Goal: Navigation & Orientation: Find specific page/section

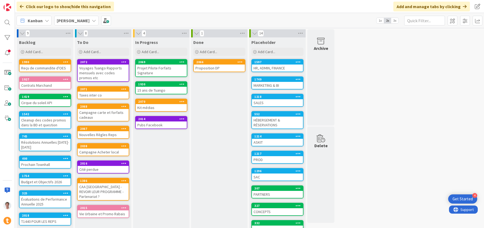
click at [68, 21] on b "[PERSON_NAME]" at bounding box center [73, 20] width 33 height 5
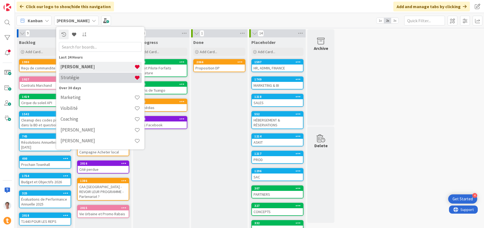
click at [75, 76] on h4 "Stratégie" at bounding box center [98, 77] width 74 height 5
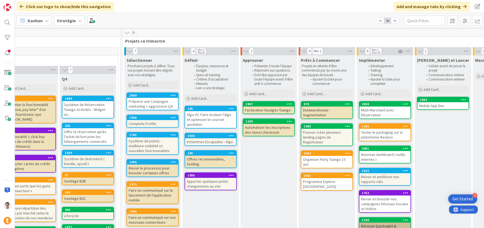
scroll to position [0, 172]
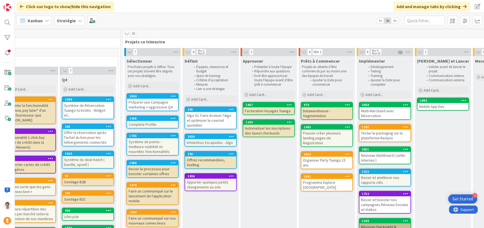
click at [78, 21] on icon at bounding box center [80, 20] width 4 height 4
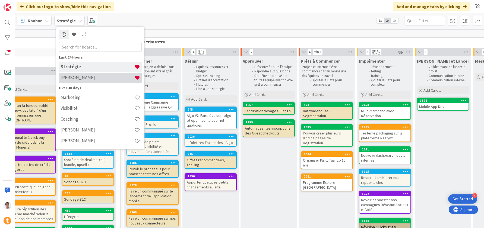
click at [80, 74] on div "[PERSON_NAME]" at bounding box center [100, 78] width 83 height 10
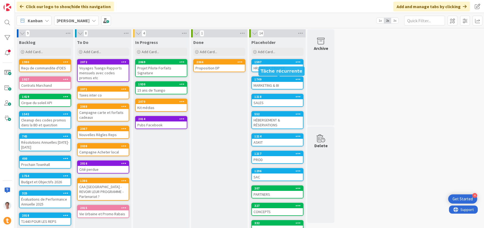
click at [267, 81] on div "1749" at bounding box center [279, 80] width 49 height 4
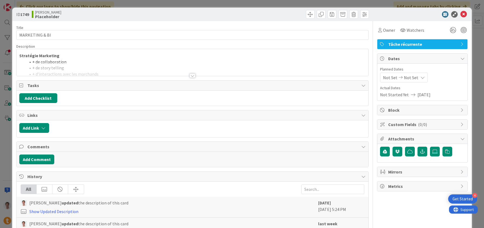
click at [192, 74] on div at bounding box center [193, 76] width 6 height 4
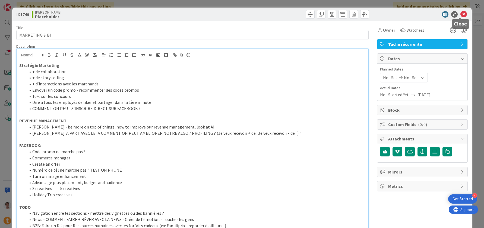
click at [461, 14] on icon at bounding box center [464, 14] width 7 height 7
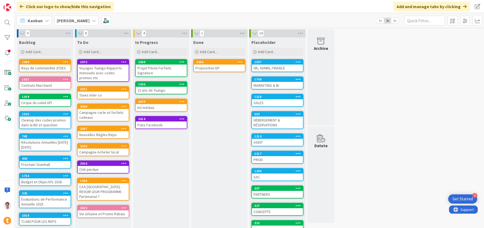
click at [62, 18] on b "[PERSON_NAME]" at bounding box center [73, 20] width 33 height 5
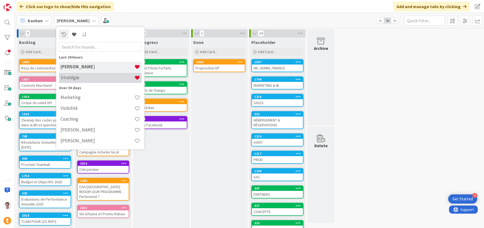
click at [77, 77] on h4 "Stratégie" at bounding box center [98, 77] width 74 height 5
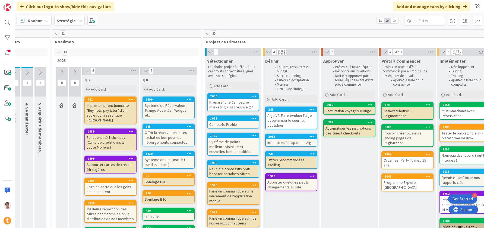
scroll to position [0, 171]
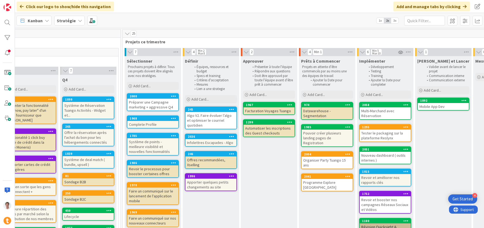
click at [198, 115] on div "Algo V2. Faire évoluer l’algo et optimiser le courriel quotidien" at bounding box center [211, 120] width 51 height 17
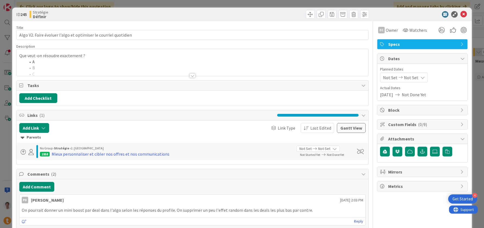
click at [190, 74] on div at bounding box center [193, 76] width 6 height 4
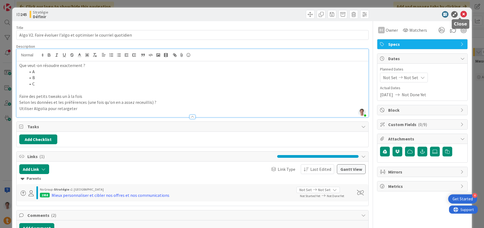
click at [461, 15] on icon at bounding box center [464, 14] width 7 height 7
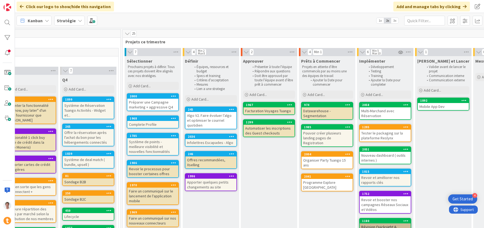
click at [205, 142] on div "Infolettres Escapades - Algo" at bounding box center [211, 142] width 51 height 7
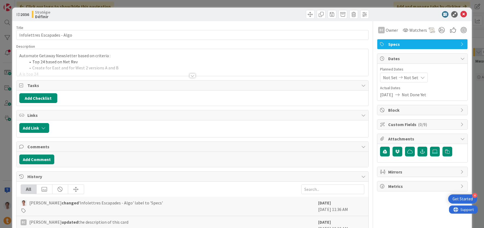
click at [114, 60] on li "Top 24 based on Net Rev" at bounding box center [196, 62] width 340 height 6
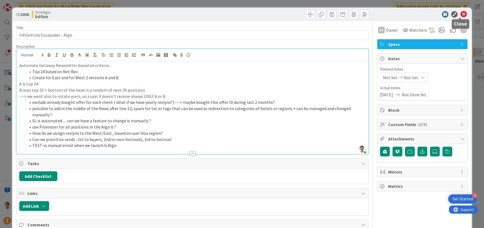
click at [461, 15] on icon at bounding box center [464, 14] width 7 height 7
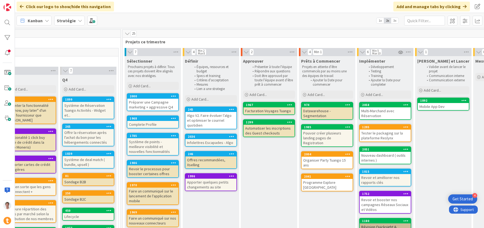
click at [155, 170] on div "Revoir le processus pour booster certaines offres" at bounding box center [152, 172] width 51 height 12
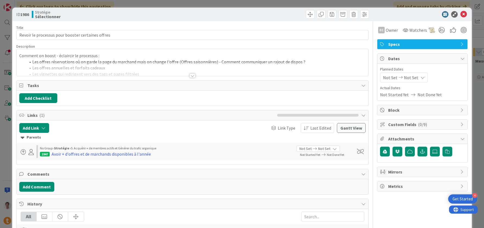
click at [114, 62] on div at bounding box center [193, 69] width 352 height 14
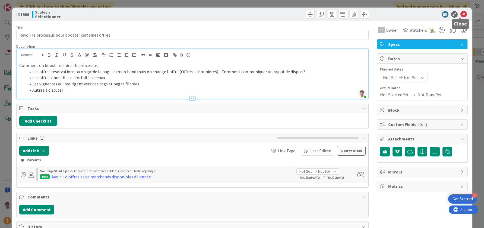
click at [461, 15] on icon at bounding box center [464, 14] width 7 height 7
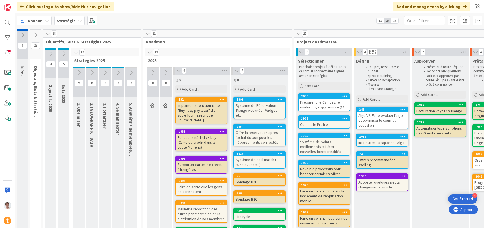
click at [377, 184] on div "Apporter quelques petits changements au site" at bounding box center [382, 185] width 51 height 12
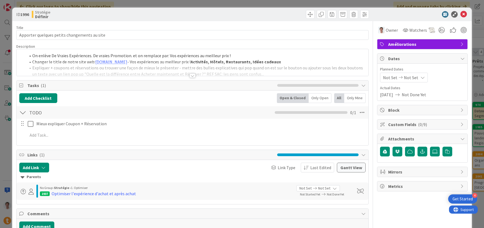
click at [208, 76] on div "Title 45 / 128 Apporter quelques petits changements au site Description On enlè…" at bounding box center [192, 200] width 353 height 358
click at [190, 76] on div at bounding box center [193, 76] width 6 height 4
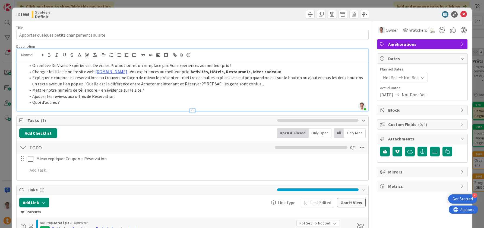
click at [119, 97] on li "Ajouter les reviews aux offres de Réservation" at bounding box center [196, 96] width 340 height 6
click at [266, 70] on li "Changer le title de notre site web: [DOMAIN_NAME] - Vos expériences au meilleur…" at bounding box center [196, 72] width 340 height 6
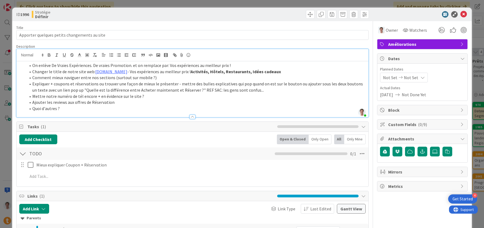
click at [193, 103] on li "Ajouter les reviews aux offres de Réservation" at bounding box center [196, 102] width 340 height 6
click at [462, 15] on icon at bounding box center [464, 14] width 7 height 7
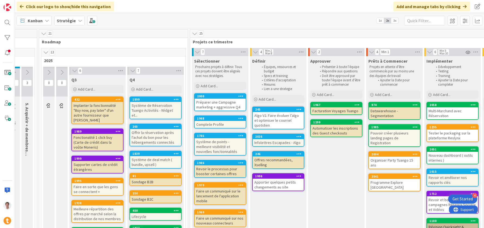
scroll to position [0, 148]
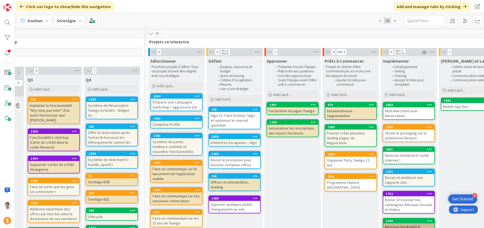
click at [229, 183] on div "Offres recommandées, Xselling" at bounding box center [234, 185] width 51 height 12
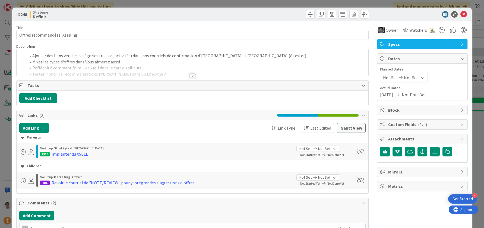
click at [191, 76] on div at bounding box center [193, 76] width 6 height 4
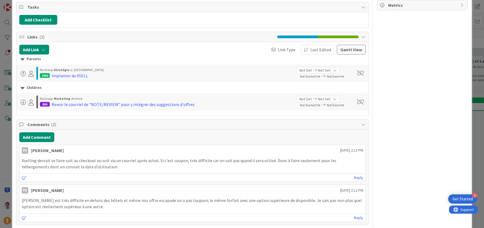
scroll to position [1, 0]
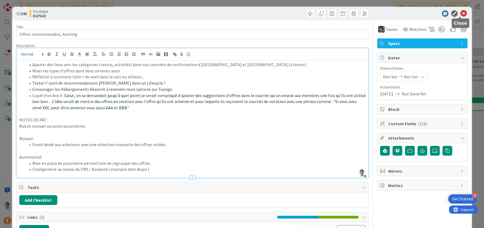
click at [461, 14] on icon at bounding box center [464, 13] width 7 height 7
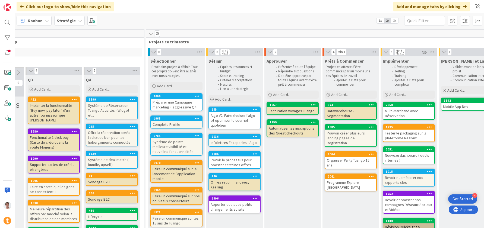
click at [164, 147] on div "Système de points - meilleure visibilité et nouvelles fonctionnalités" at bounding box center [176, 147] width 51 height 17
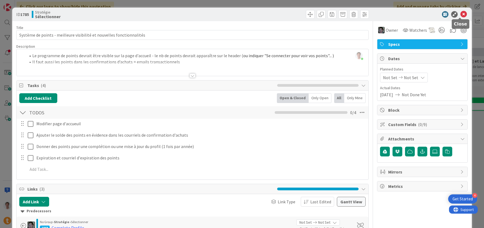
click at [461, 14] on icon at bounding box center [464, 14] width 7 height 7
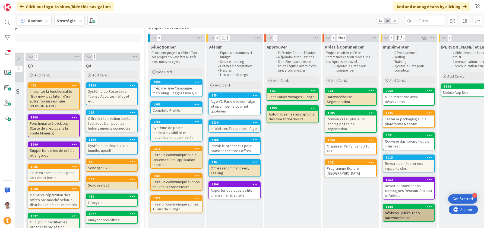
scroll to position [12, 148]
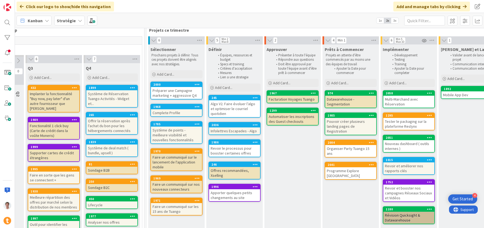
click at [292, 99] on div "Facturation Voyages Tuango" at bounding box center [292, 99] width 51 height 7
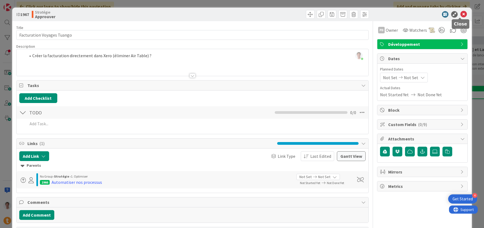
click at [461, 15] on icon at bounding box center [464, 14] width 7 height 7
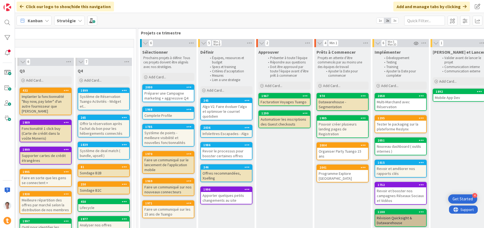
scroll to position [9, 155]
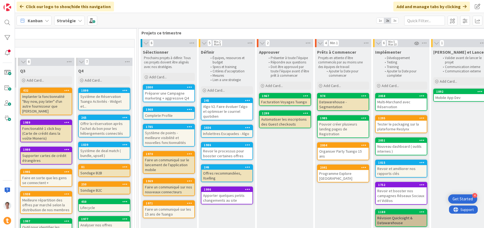
click at [396, 21] on span "3x" at bounding box center [395, 20] width 7 height 5
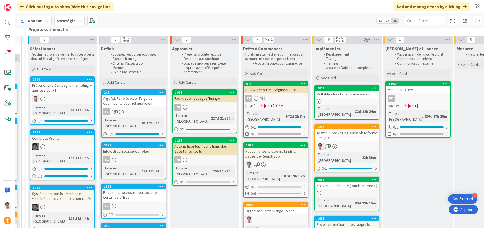
scroll to position [0, 295]
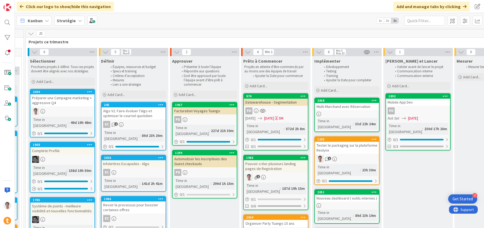
click at [68, 22] on b "Stratégie" at bounding box center [66, 20] width 19 height 5
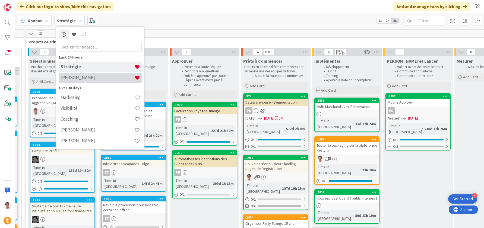
click at [72, 76] on h4 "[PERSON_NAME]" at bounding box center [98, 77] width 74 height 5
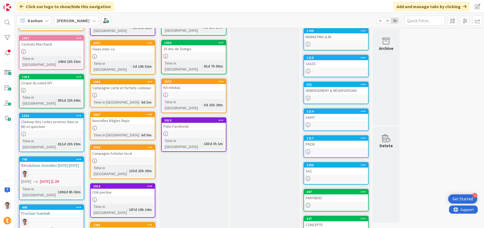
scroll to position [88, 0]
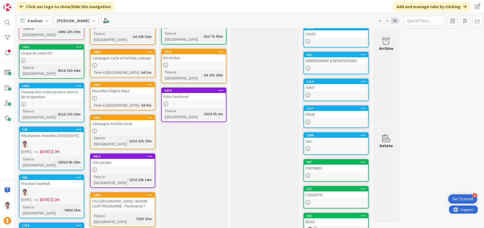
click at [99, 159] on div "Cité perdue" at bounding box center [123, 162] width 64 height 7
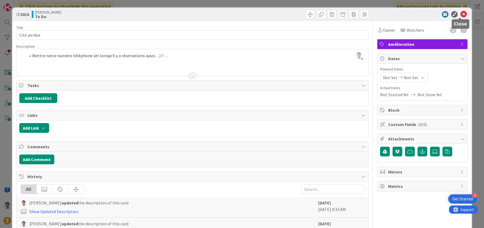
click at [462, 13] on icon at bounding box center [464, 14] width 7 height 7
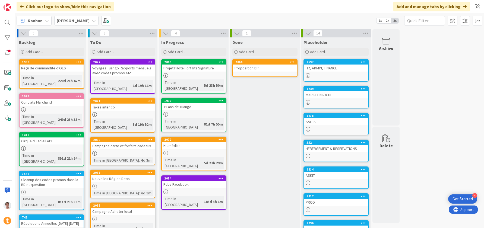
click at [41, 99] on div "Contrats Marchand" at bounding box center [52, 102] width 64 height 7
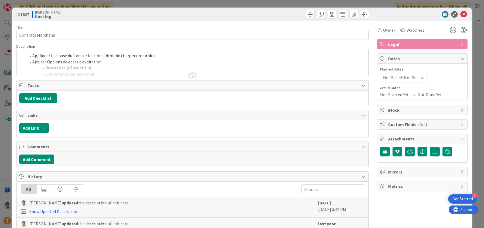
click at [92, 68] on div at bounding box center [193, 69] width 352 height 14
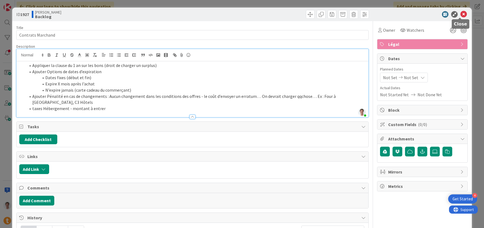
click at [462, 15] on icon at bounding box center [464, 14] width 7 height 7
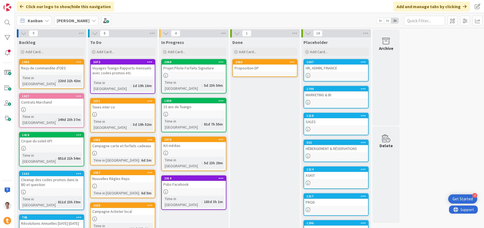
click at [198, 69] on div "Projet Pilote Forfaits Signature" at bounding box center [194, 68] width 64 height 7
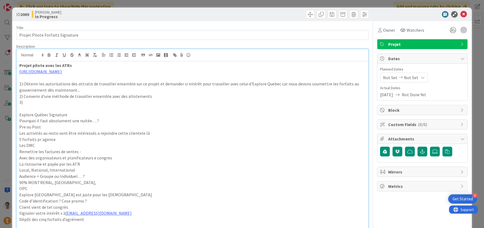
click at [62, 71] on link "[URL][DOMAIN_NAME]" at bounding box center [40, 71] width 43 height 5
click at [63, 83] on link "[URL][DOMAIN_NAME]" at bounding box center [45, 82] width 37 height 7
